Goal: Information Seeking & Learning: Learn about a topic

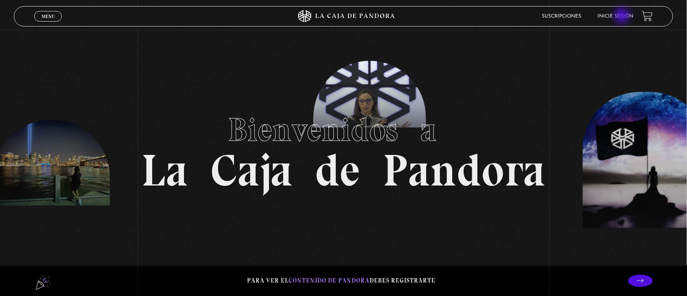
click at [623, 16] on link "Inicie sesión" at bounding box center [616, 16] width 36 height 5
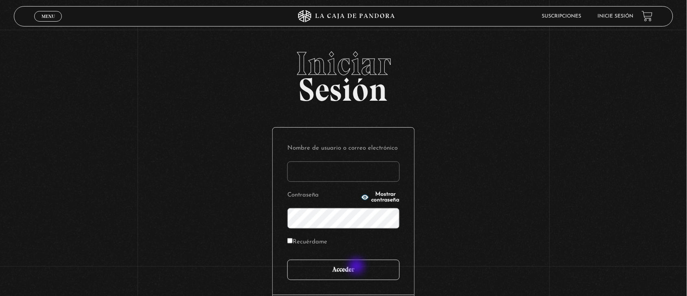
type input "Nora1267.nj@gmail.com"
click at [357, 267] on input "Acceder" at bounding box center [343, 269] width 112 height 20
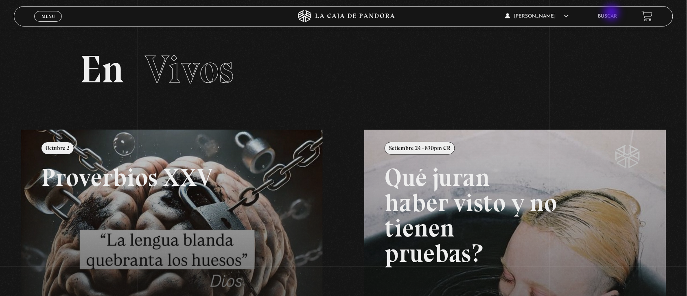
click at [613, 14] on link "Buscar" at bounding box center [607, 16] width 19 height 5
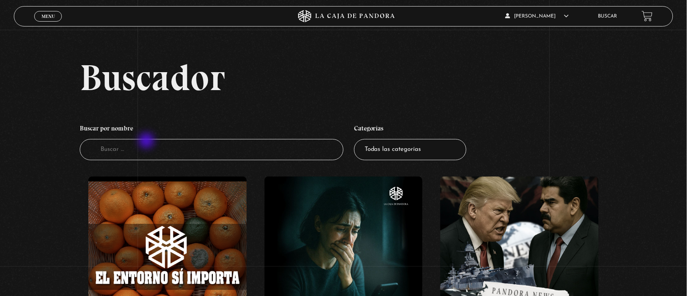
click at [147, 141] on input "Buscador" at bounding box center [212, 150] width 264 height 22
type input "[PERSON_NAME]"
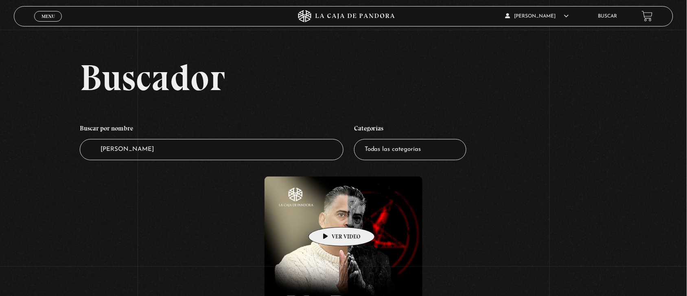
click at [329, 215] on figure at bounding box center [344, 255] width 158 height 158
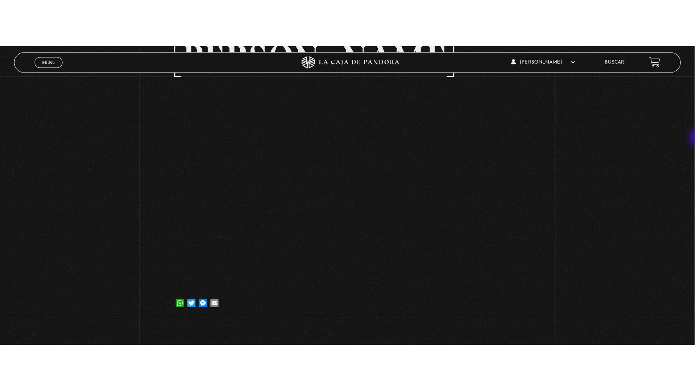
scroll to position [121, 0]
